Goal: Task Accomplishment & Management: Manage account settings

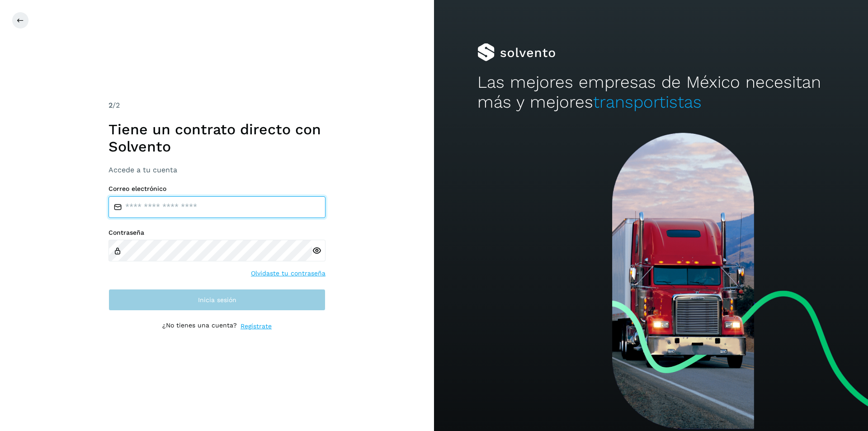
type input "**********"
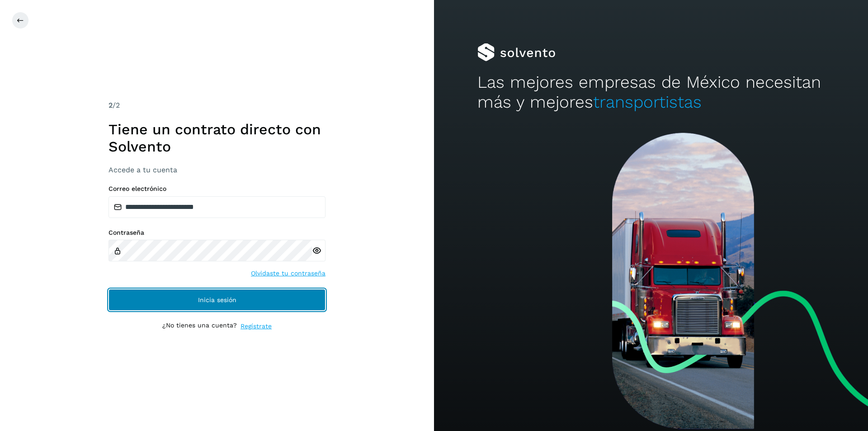
click at [138, 301] on button "Inicia sesión" at bounding box center [217, 300] width 217 height 22
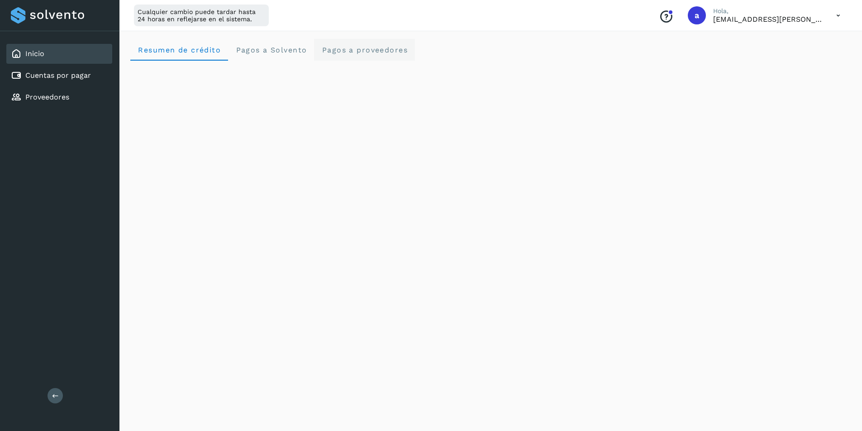
click at [353, 49] on span "Pagos a proveedores" at bounding box center [364, 50] width 86 height 9
click at [32, 55] on link "Inicio" at bounding box center [34, 53] width 19 height 9
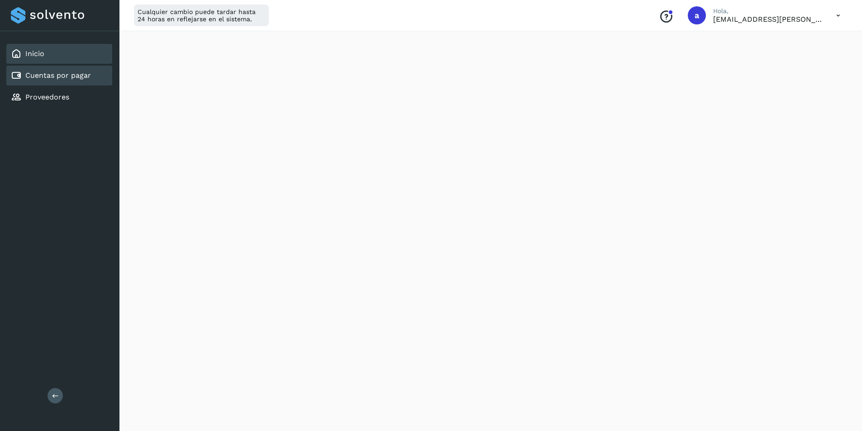
click at [38, 84] on div "Cuentas por pagar" at bounding box center [59, 76] width 106 height 20
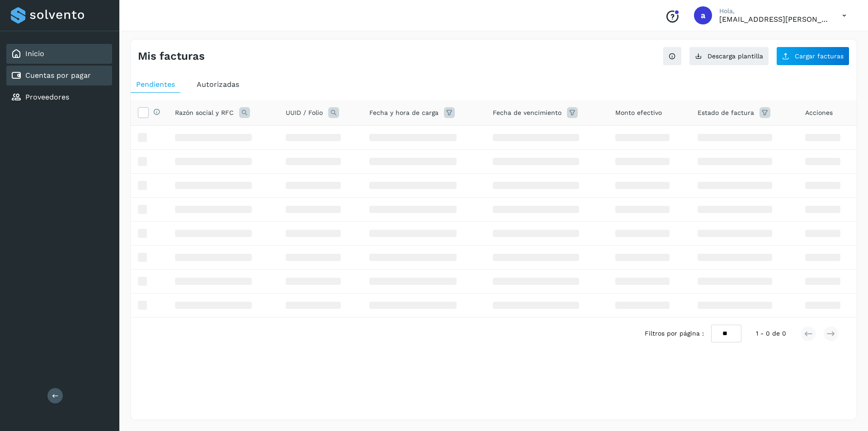
click at [38, 62] on div "Inicio" at bounding box center [59, 54] width 106 height 20
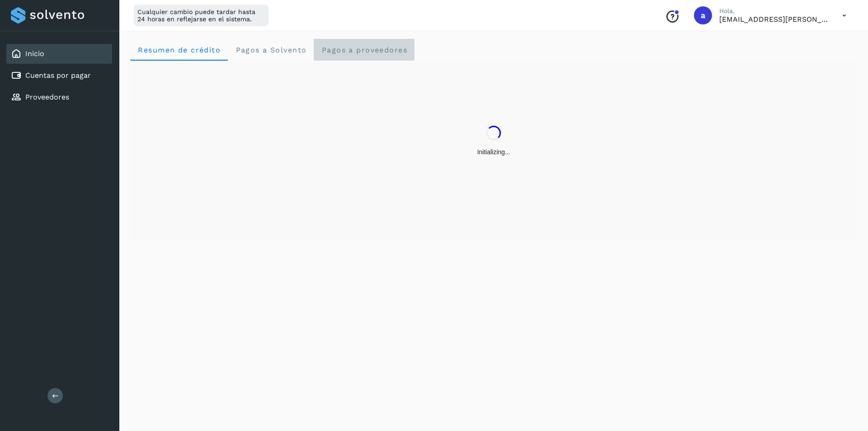
click at [339, 47] on span "Pagos a proveedores" at bounding box center [364, 50] width 86 height 9
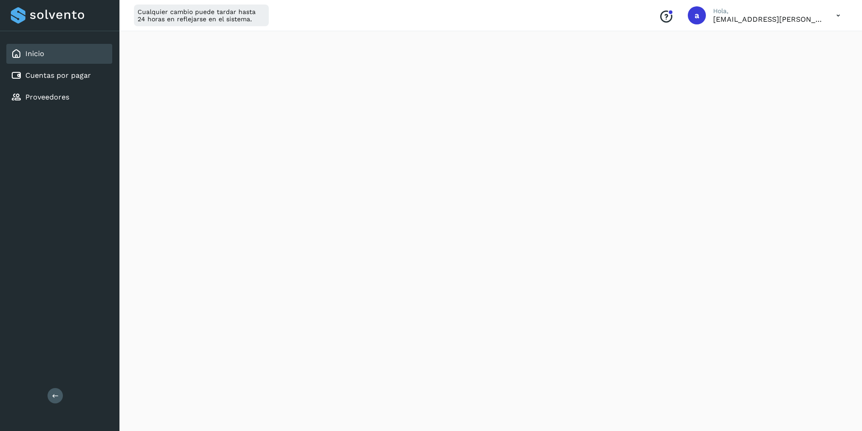
scroll to position [487, 0]
click at [834, 13] on icon at bounding box center [838, 15] width 19 height 19
click at [766, 56] on div "Cerrar sesión" at bounding box center [793, 58] width 108 height 17
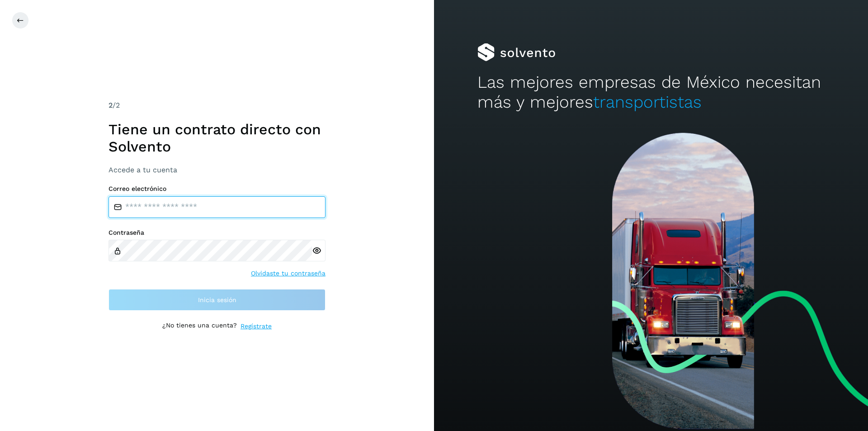
type input "**********"
